Goal: Use online tool/utility: Use online tool/utility

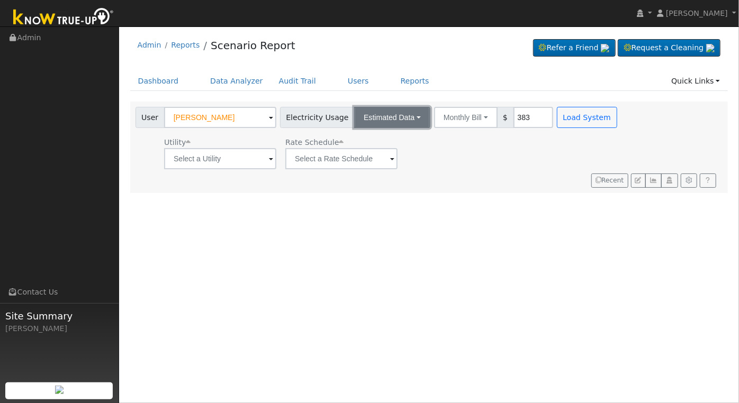
click at [392, 114] on button "Estimated Data" at bounding box center [392, 117] width 76 height 21
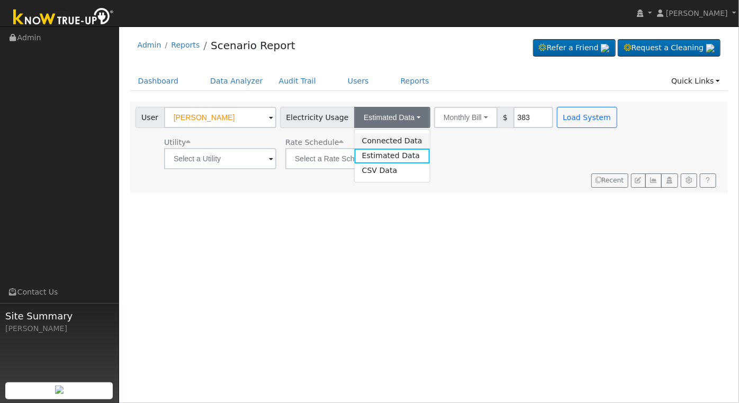
click at [388, 141] on link "Connected Data" at bounding box center [392, 140] width 75 height 15
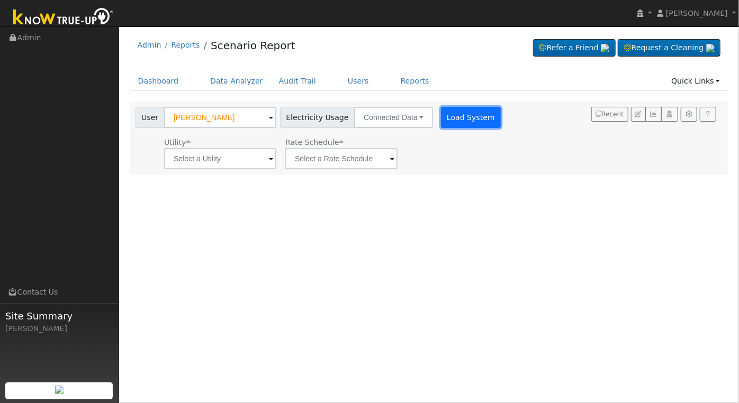
click at [471, 114] on button "Load System" at bounding box center [471, 117] width 60 height 21
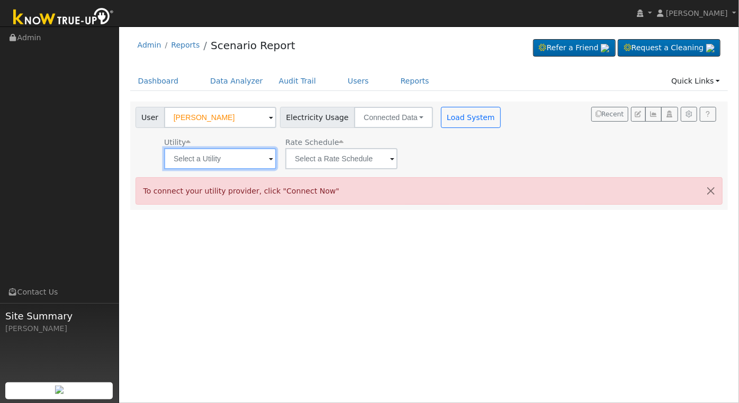
click at [274, 154] on input "text" at bounding box center [220, 158] width 112 height 21
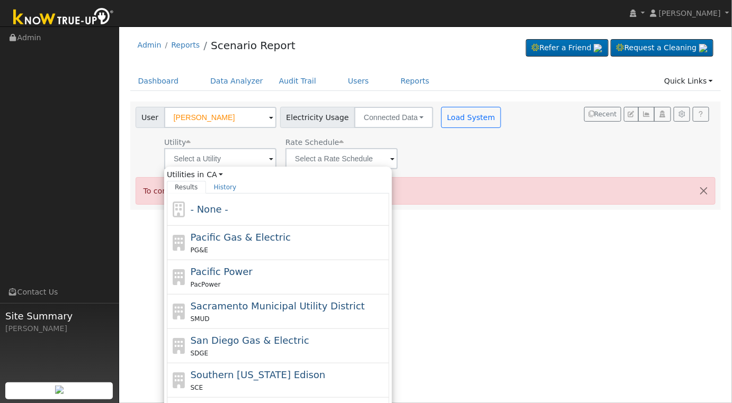
click at [269, 165] on span at bounding box center [271, 160] width 4 height 12
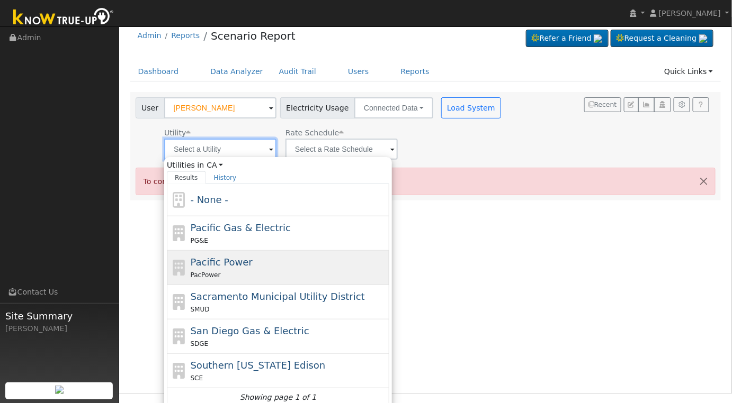
scroll to position [14, 0]
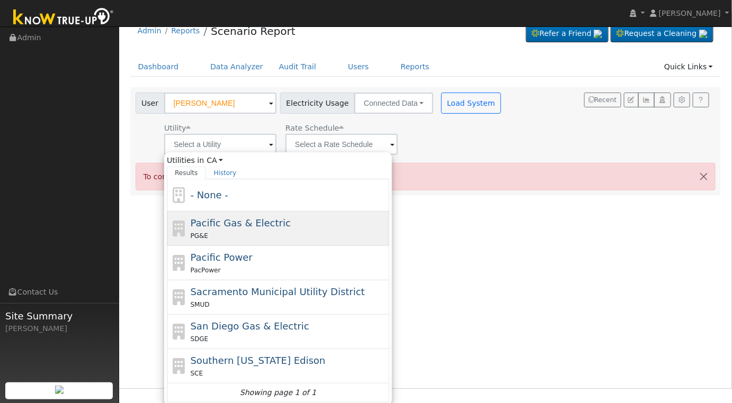
click at [282, 236] on div "PG&E" at bounding box center [289, 235] width 196 height 11
type input "Pacific Gas & Electric"
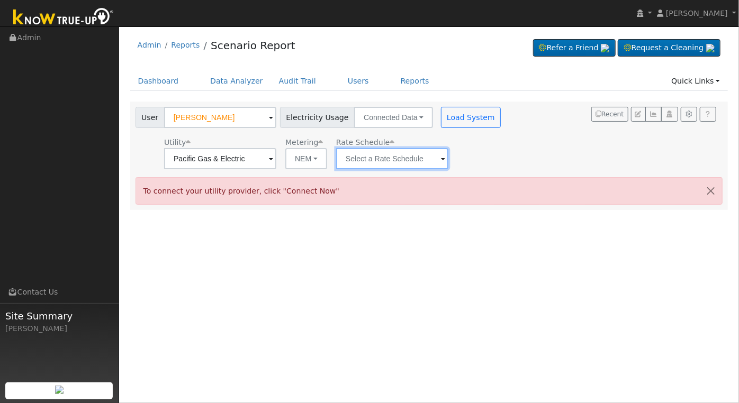
click at [276, 165] on input "text" at bounding box center [220, 158] width 112 height 21
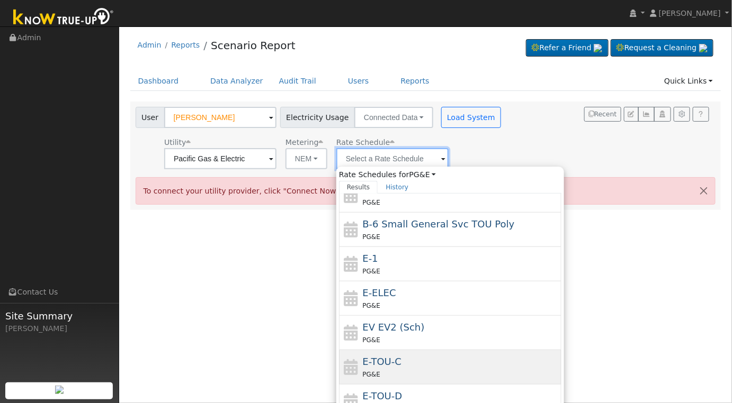
scroll to position [69, 0]
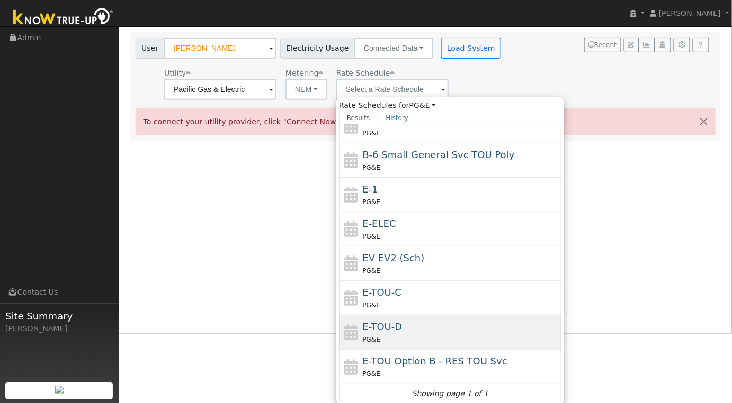
click at [471, 336] on div "PG&E" at bounding box center [461, 339] width 196 height 11
type input "E-TOU-D"
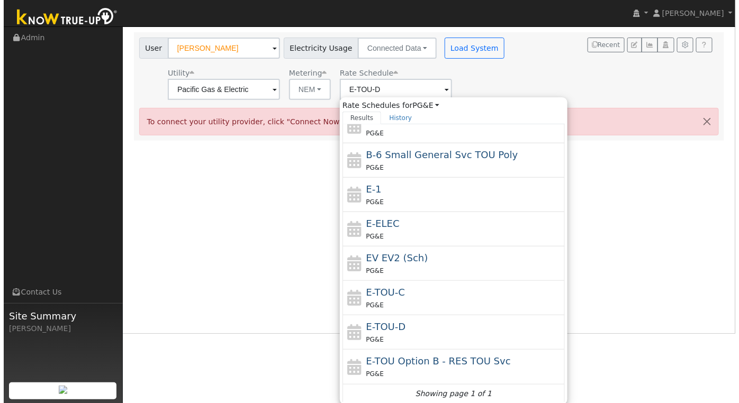
scroll to position [0, 0]
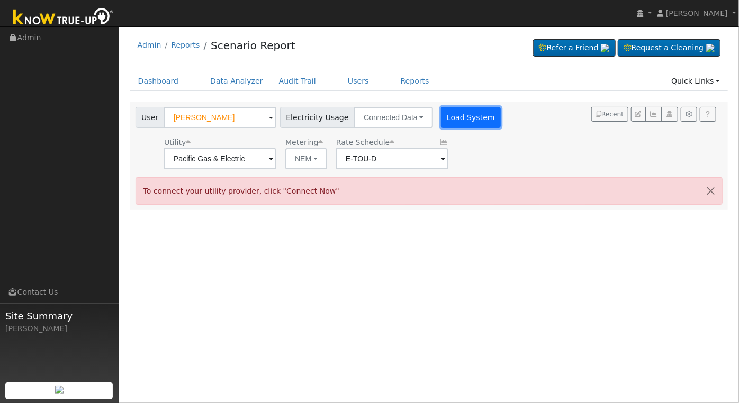
click at [455, 121] on button "Load System" at bounding box center [471, 117] width 60 height 21
